Goal: Transaction & Acquisition: Download file/media

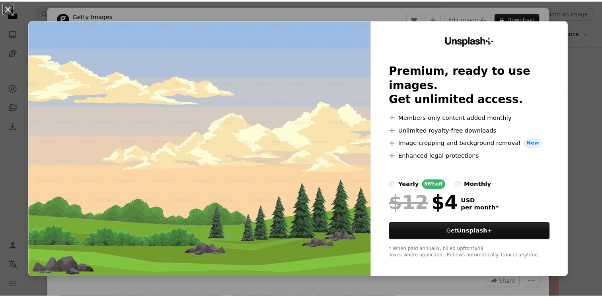
scroll to position [201, 0]
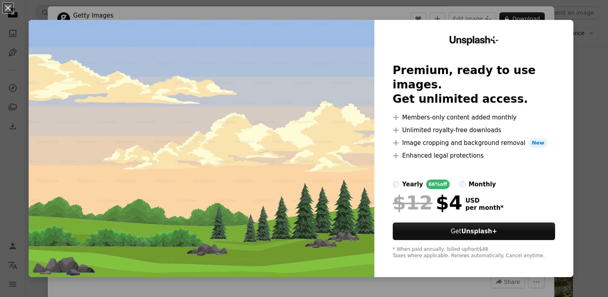
click at [597, 2] on div "An X shape Unsplash+ Premium, ready to use images. Get unlimited access. A plus…" at bounding box center [304, 148] width 608 height 297
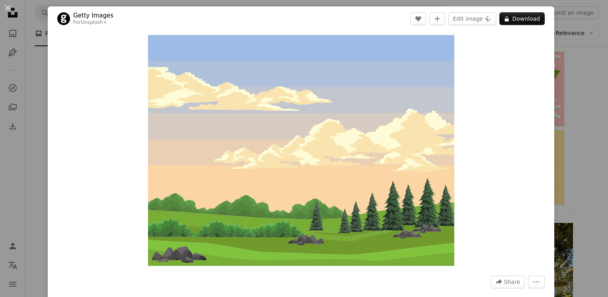
click at [572, 23] on div "An X shape Getty Images For Unsplash+ A heart A plus sign Edit image Plus sign …" at bounding box center [304, 148] width 608 height 297
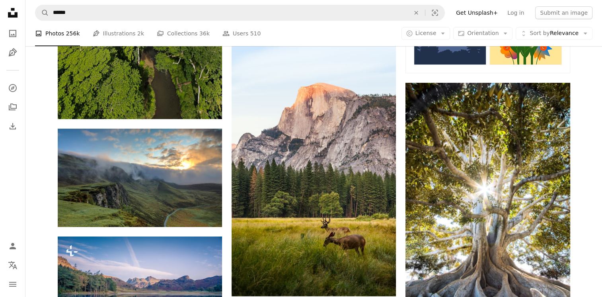
scroll to position [343, 0]
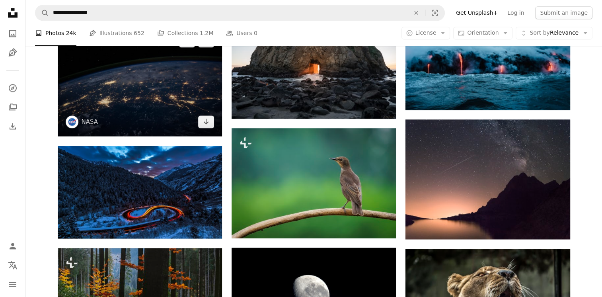
scroll to position [996, 0]
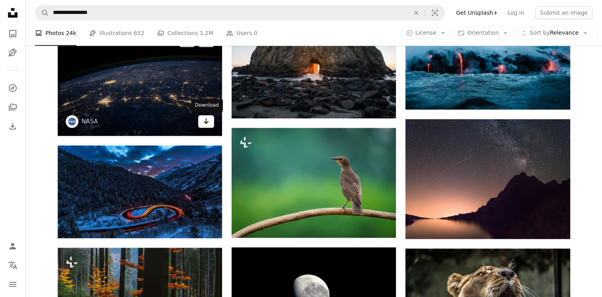
click at [207, 125] on link "Arrow pointing down" at bounding box center [206, 121] width 16 height 13
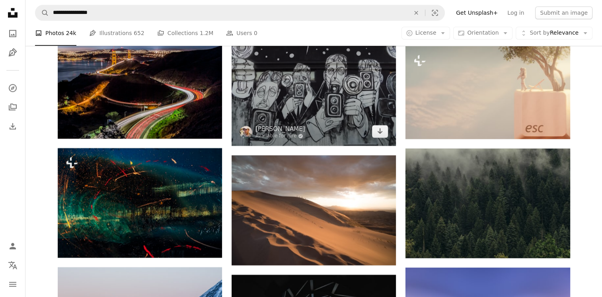
scroll to position [3784, 0]
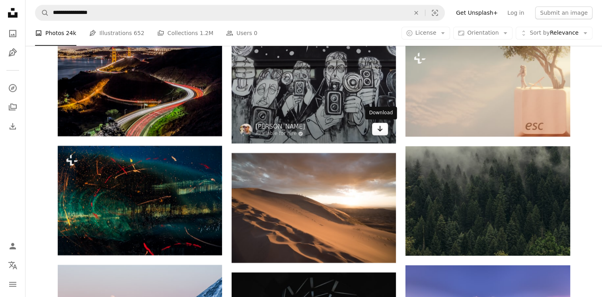
click at [377, 128] on icon "Arrow pointing down" at bounding box center [380, 129] width 6 height 10
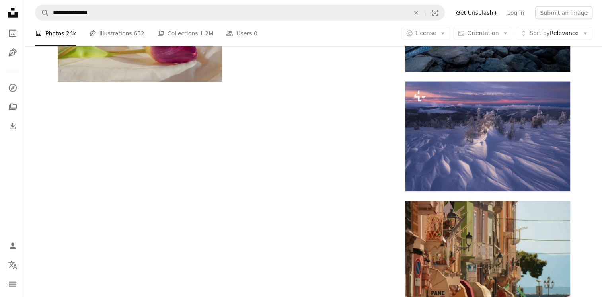
scroll to position [5151, 0]
